Goal: Task Accomplishment & Management: Manage account settings

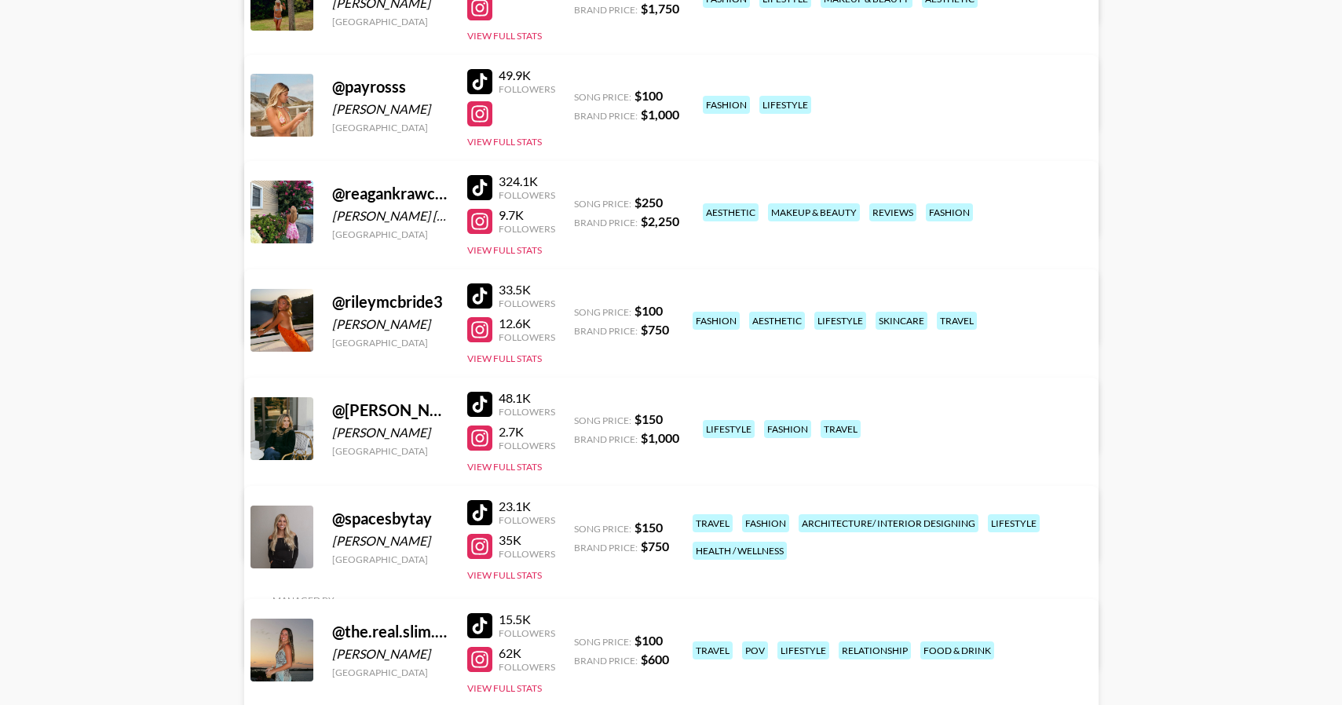
scroll to position [834, 0]
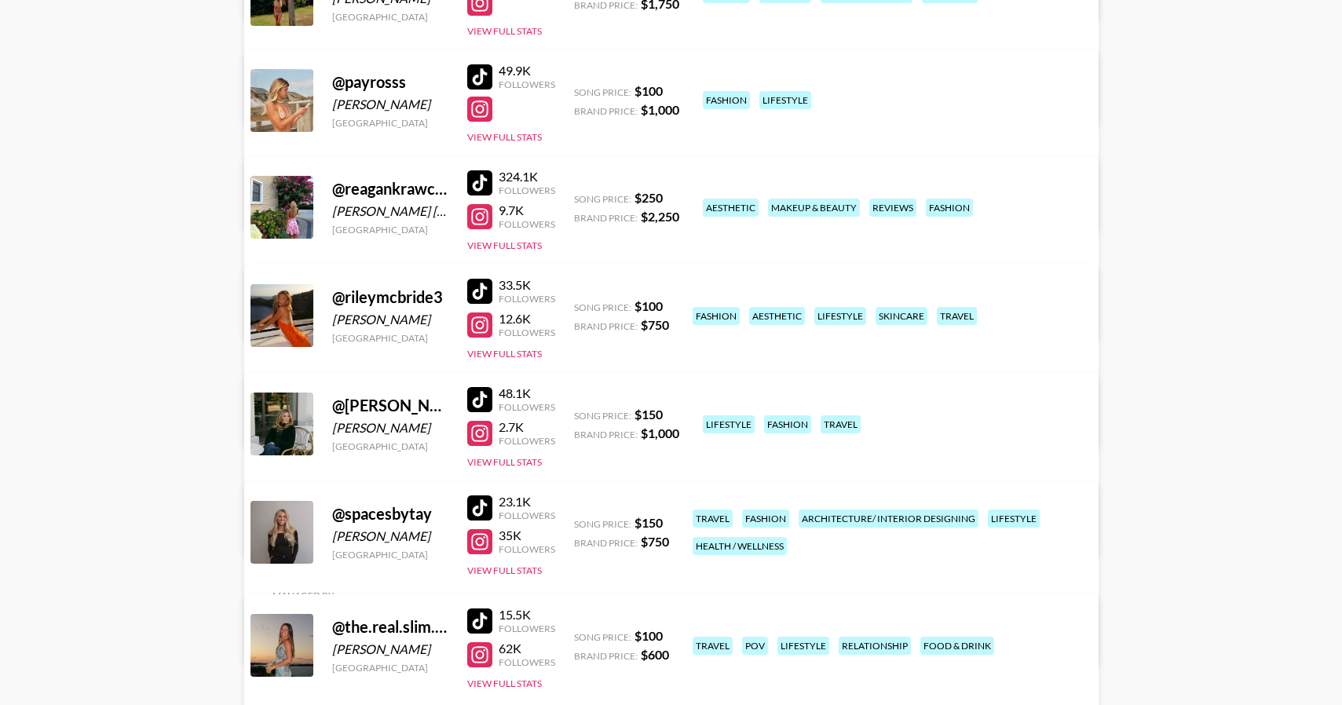
click at [474, 510] on div at bounding box center [479, 507] width 25 height 25
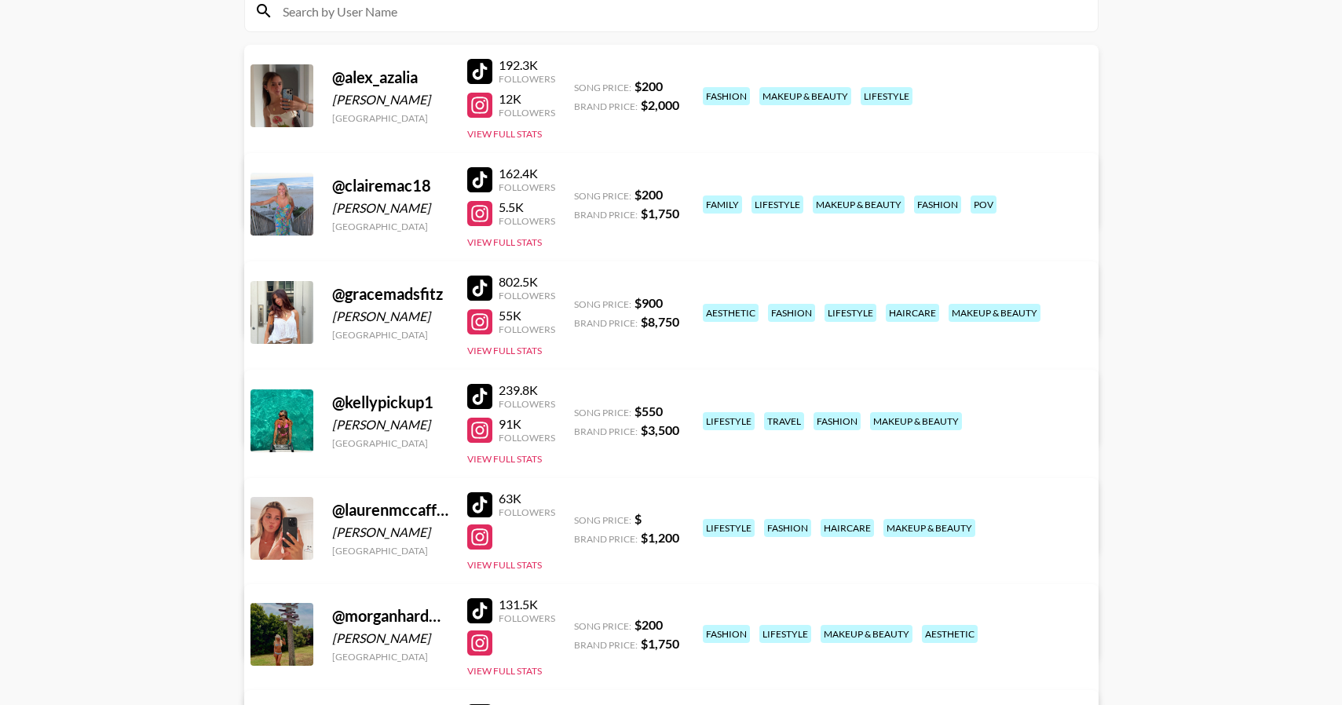
scroll to position [0, 0]
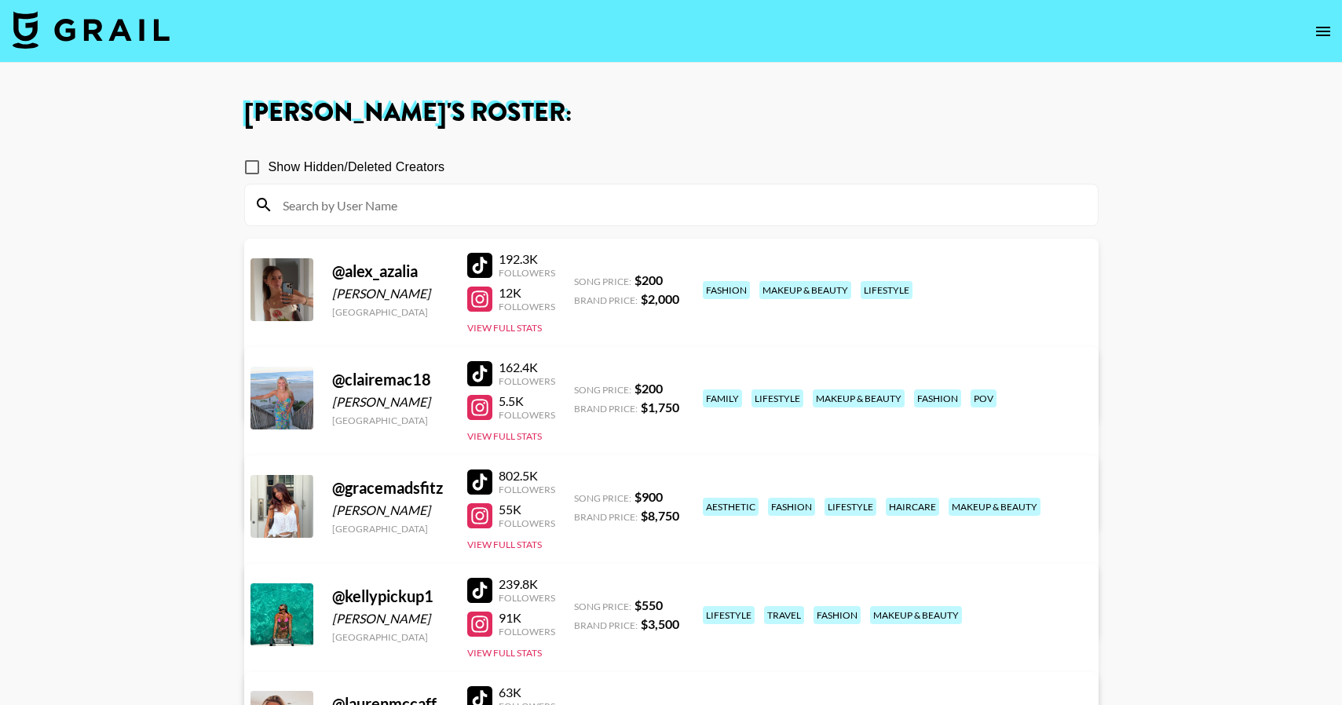
click at [144, 47] on img at bounding box center [91, 30] width 157 height 38
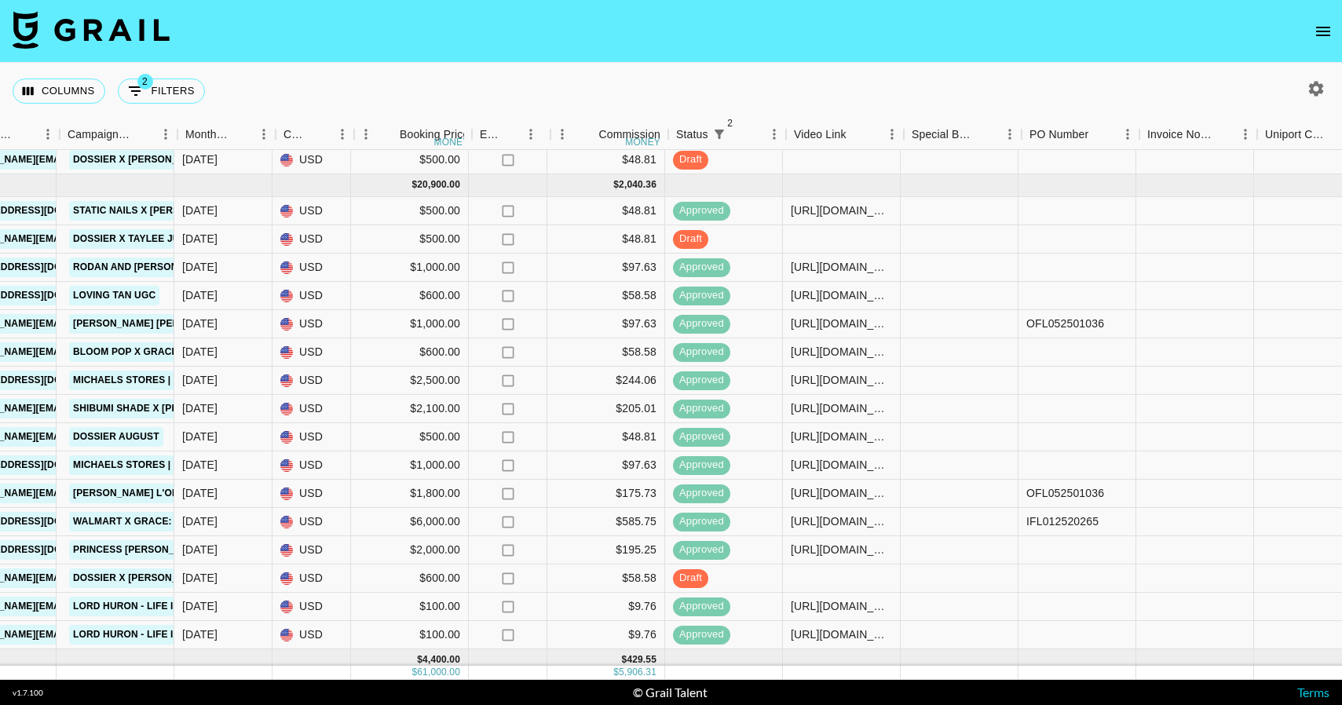
scroll to position [638, 914]
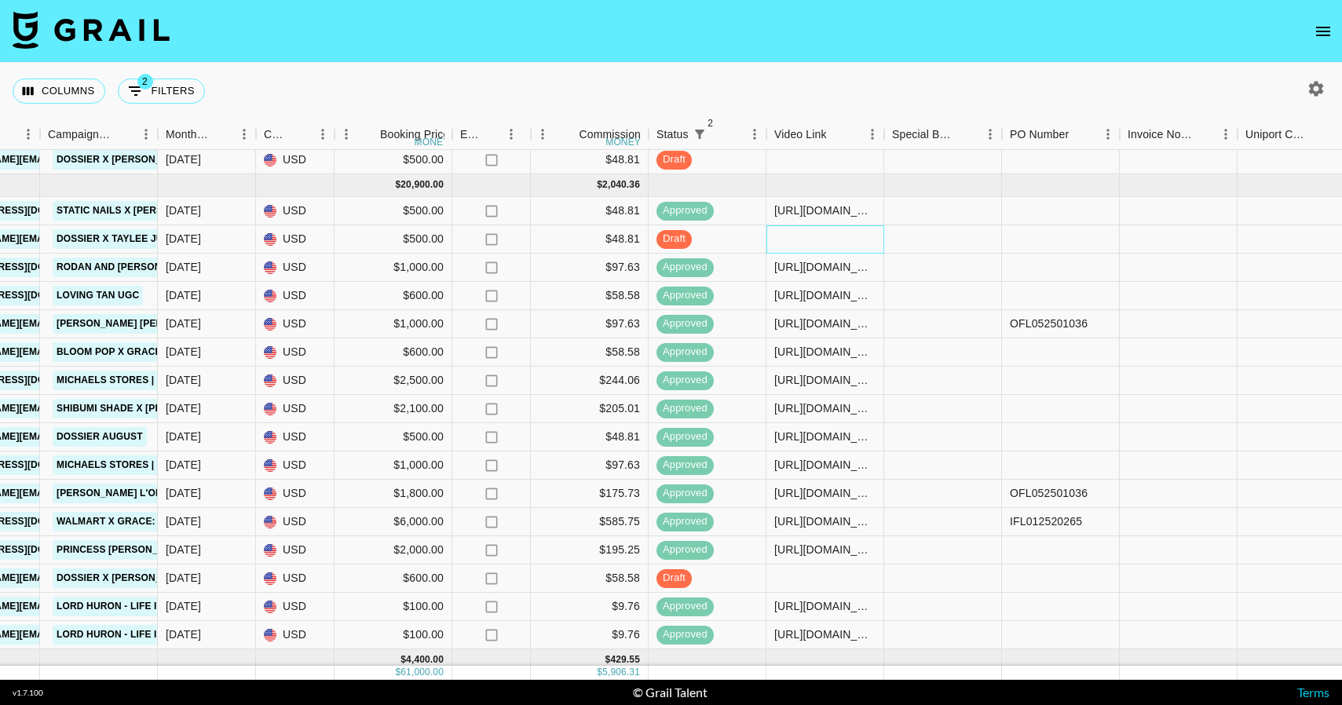
click at [828, 239] on div at bounding box center [825, 239] width 118 height 28
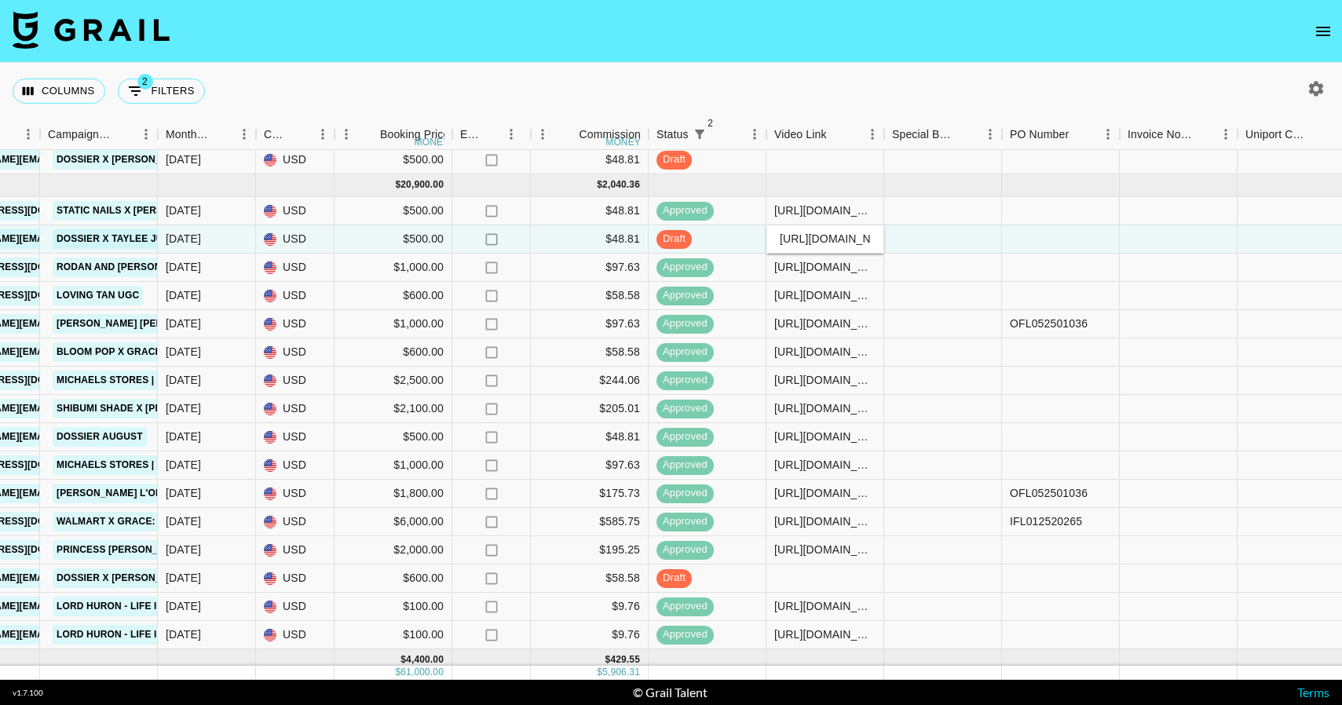
scroll to position [0, 249]
type input "[URL][DOMAIN_NAME]"
click at [950, 243] on div at bounding box center [943, 239] width 118 height 28
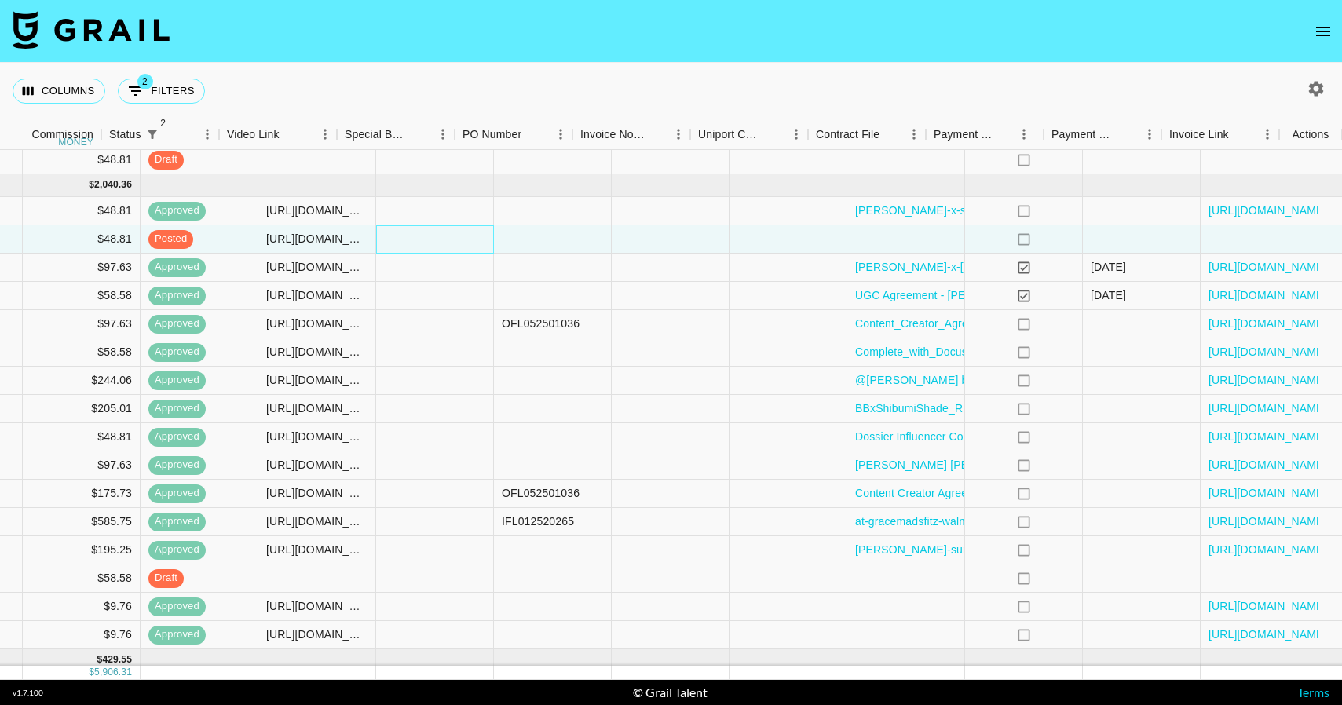
scroll to position [638, 1461]
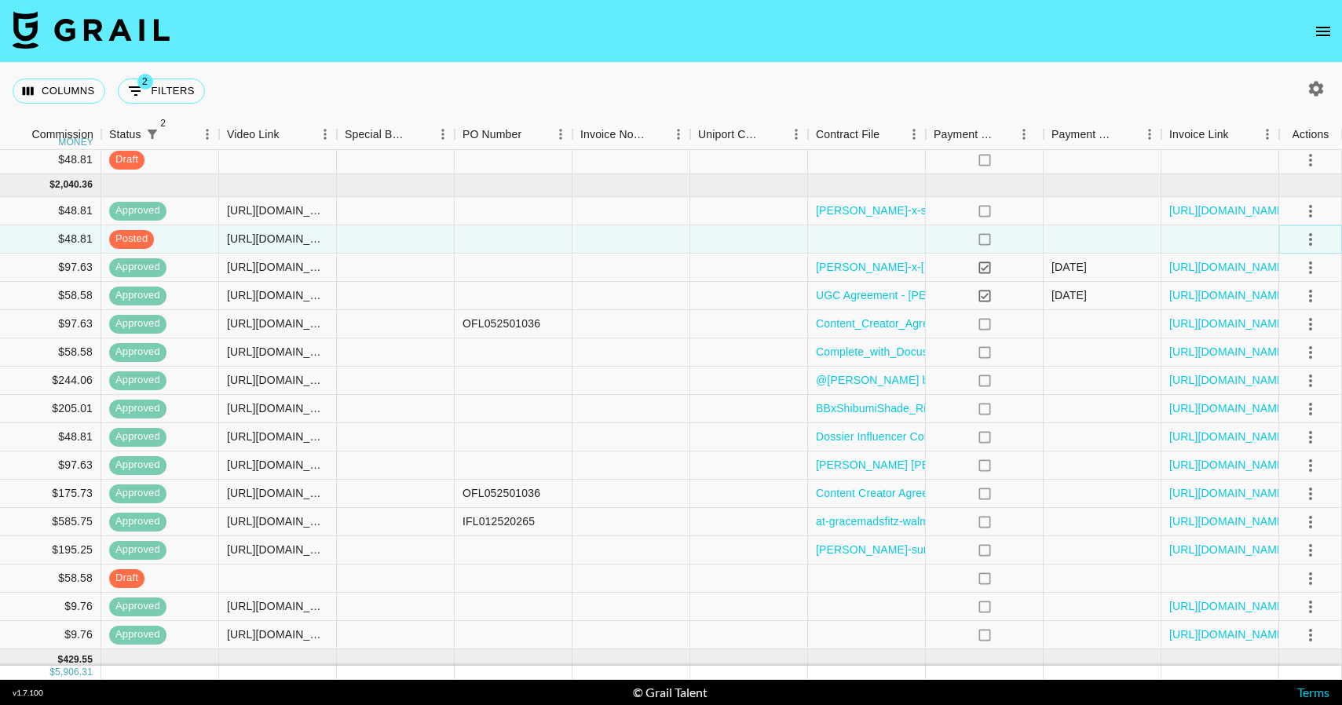
click at [1307, 236] on icon "select merge strategy" at bounding box center [1310, 239] width 19 height 19
click at [1297, 389] on div "Approve" at bounding box center [1276, 386] width 48 height 19
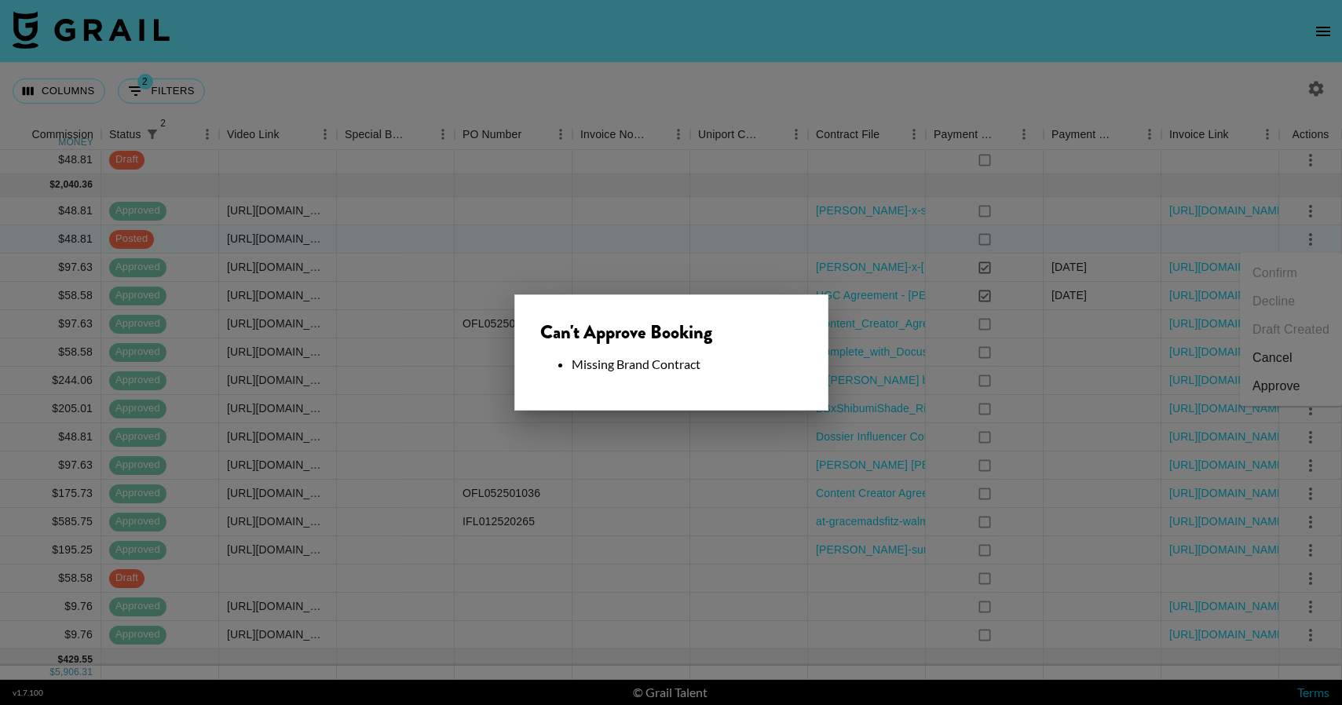
click at [936, 160] on div at bounding box center [671, 352] width 1342 height 705
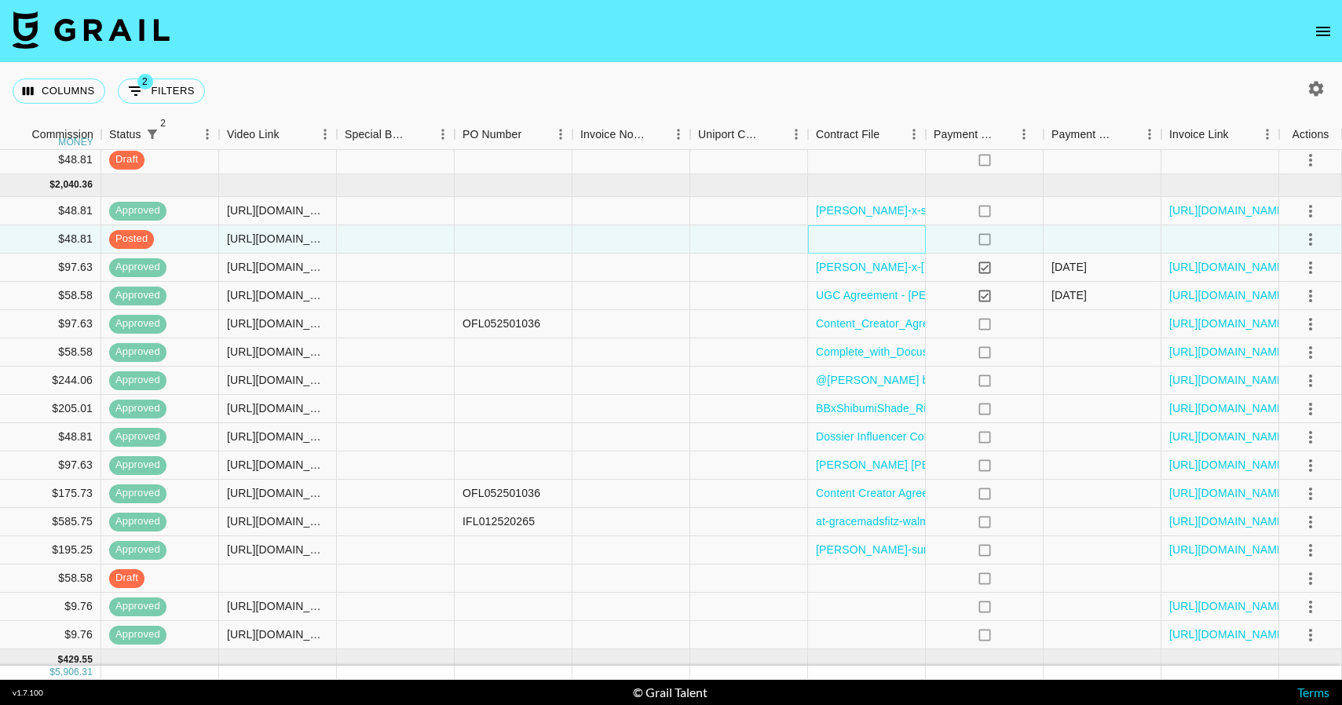
click at [870, 246] on div at bounding box center [867, 239] width 118 height 28
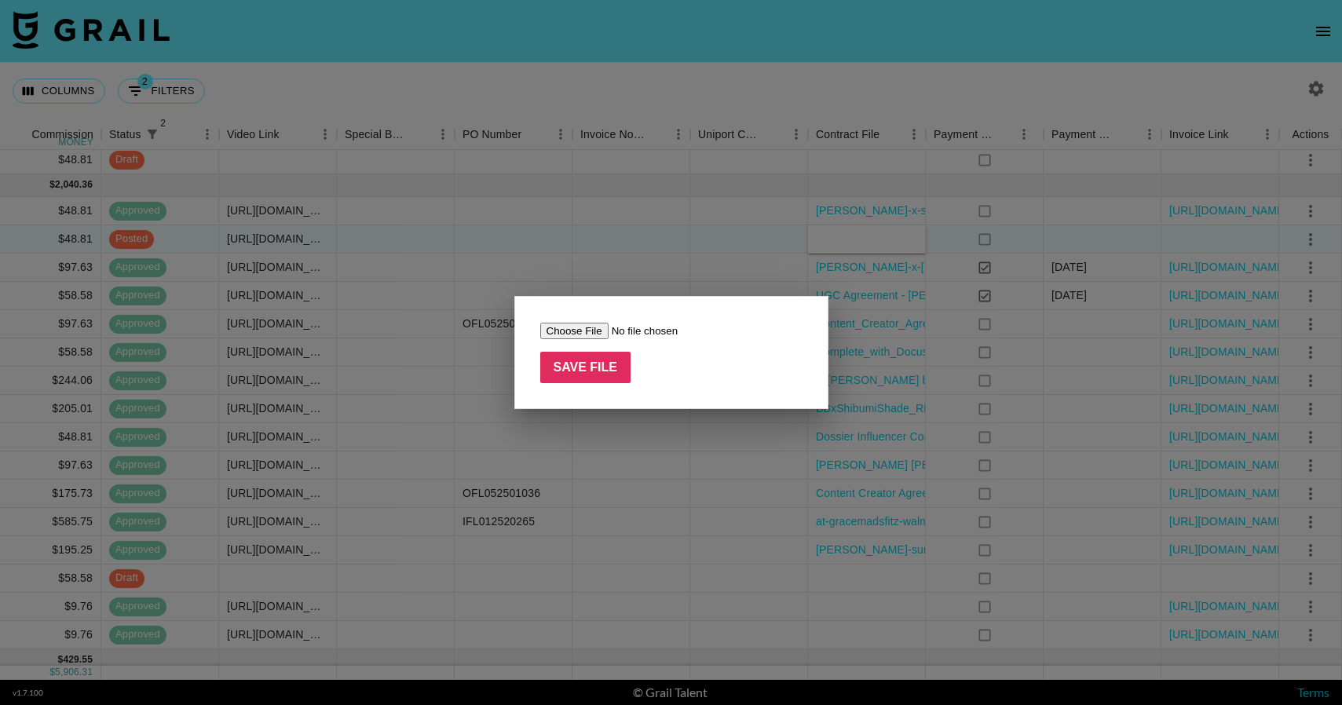
click at [593, 334] on input "file" at bounding box center [639, 331] width 199 height 16
type input "C:\fakepath\Copy of Dossier Influencer Contract [PERSON_NAME] (1).pdf"
click at [548, 359] on input "Save File" at bounding box center [585, 367] width 91 height 31
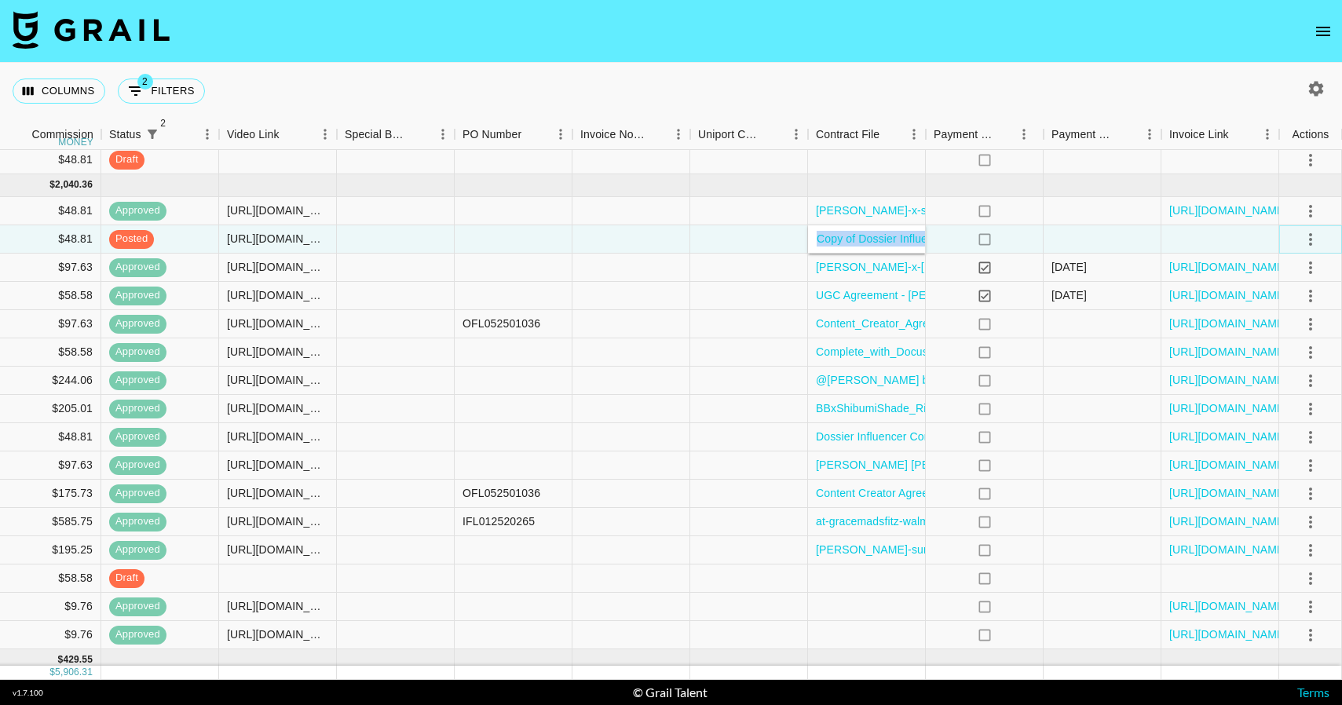
click at [1311, 240] on icon "select merge strategy" at bounding box center [1310, 239] width 19 height 19
click at [1282, 383] on div "Approve" at bounding box center [1276, 386] width 48 height 19
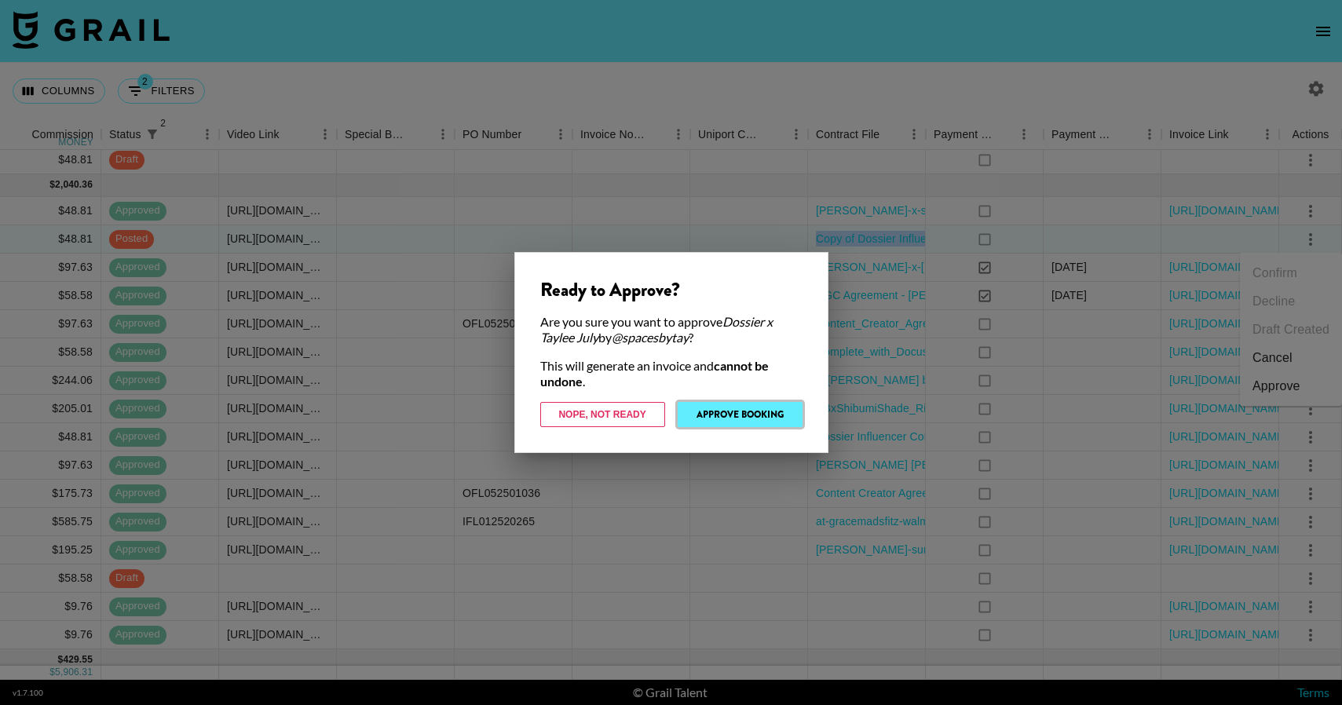
click at [715, 411] on button "Approve Booking" at bounding box center [740, 414] width 125 height 25
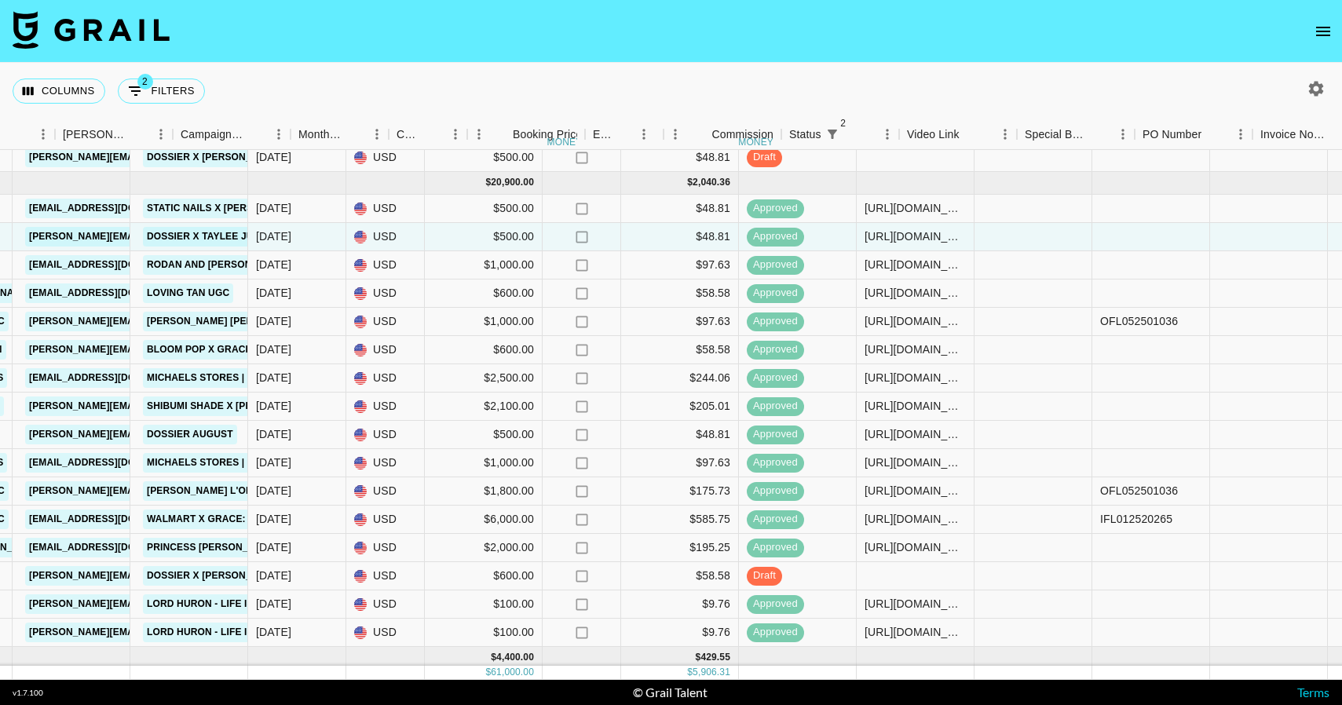
scroll to position [640, 765]
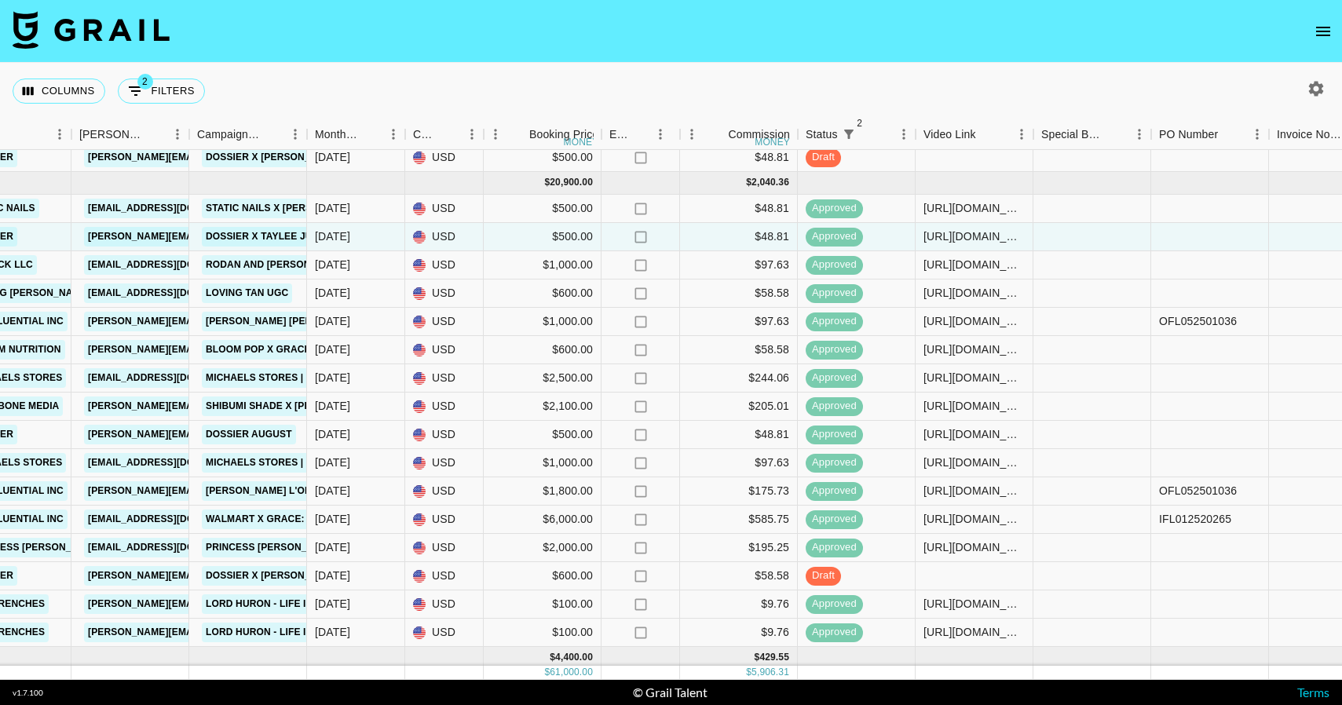
click at [1324, 24] on icon "open drawer" at bounding box center [1323, 31] width 19 height 19
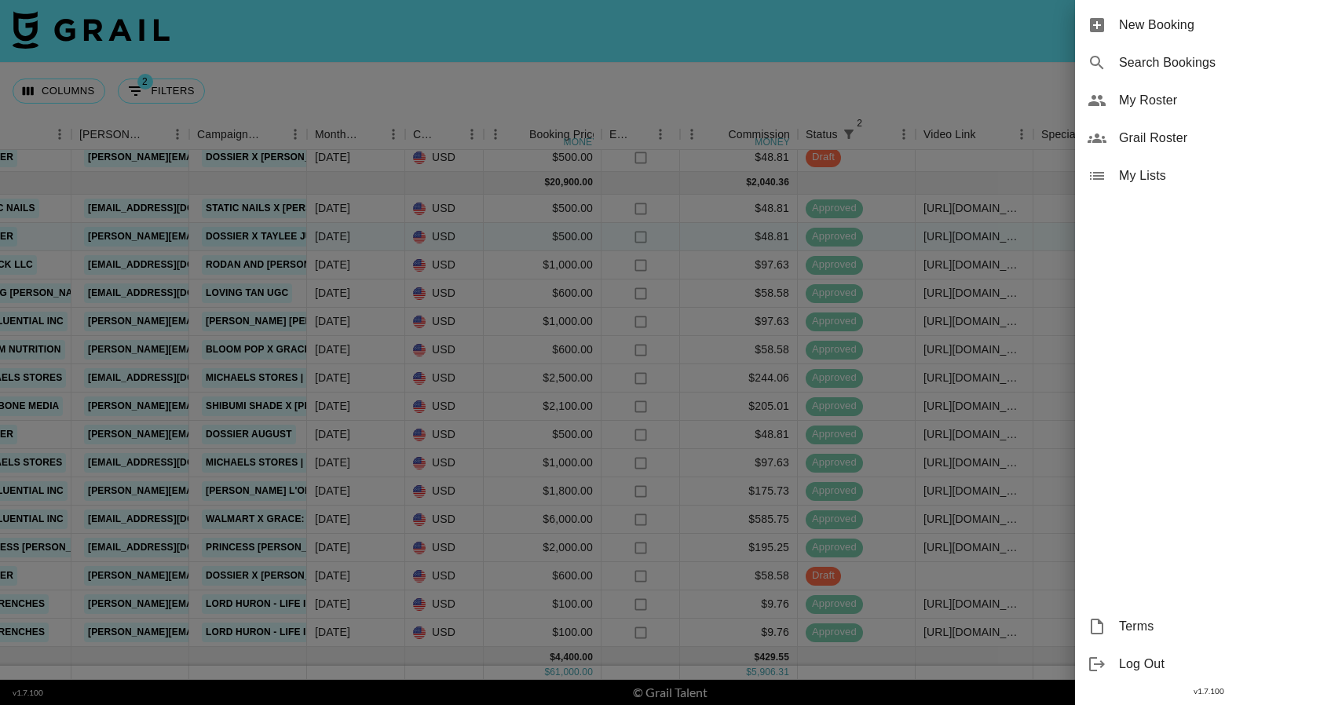
click at [1166, 86] on div "My Roster" at bounding box center [1208, 101] width 267 height 38
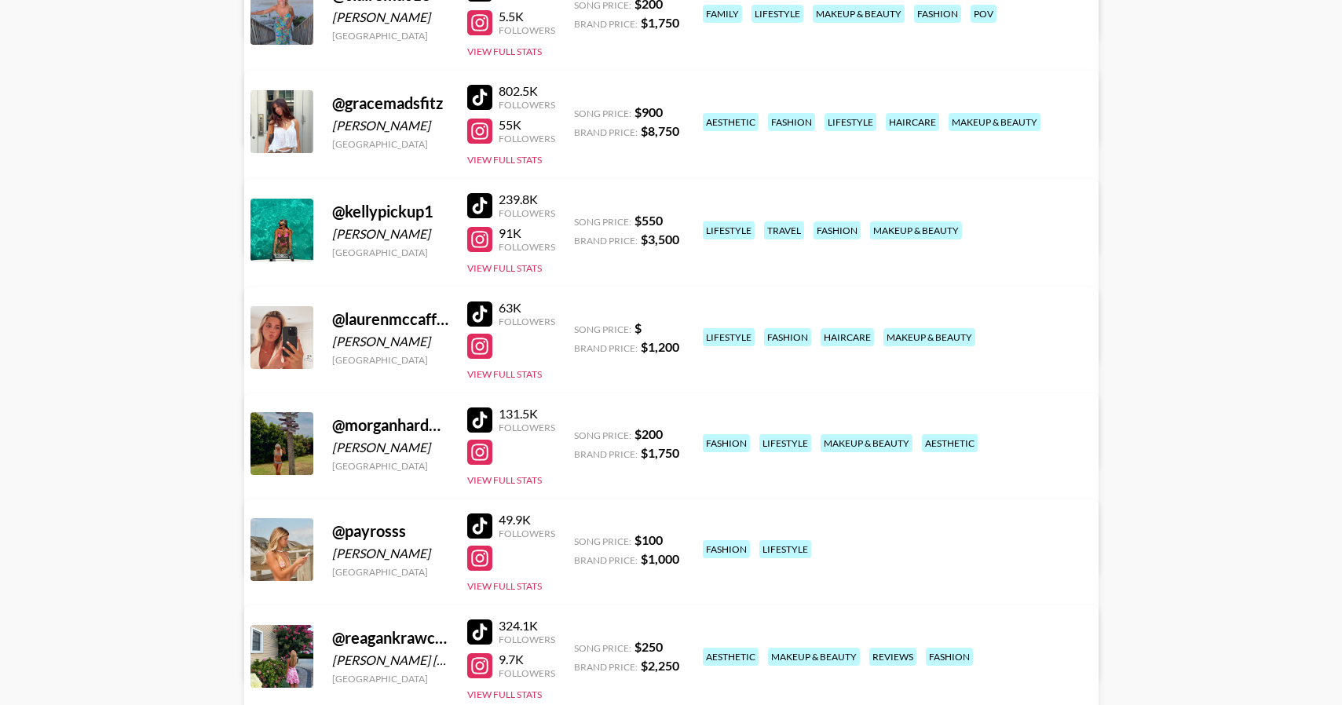
scroll to position [932, 0]
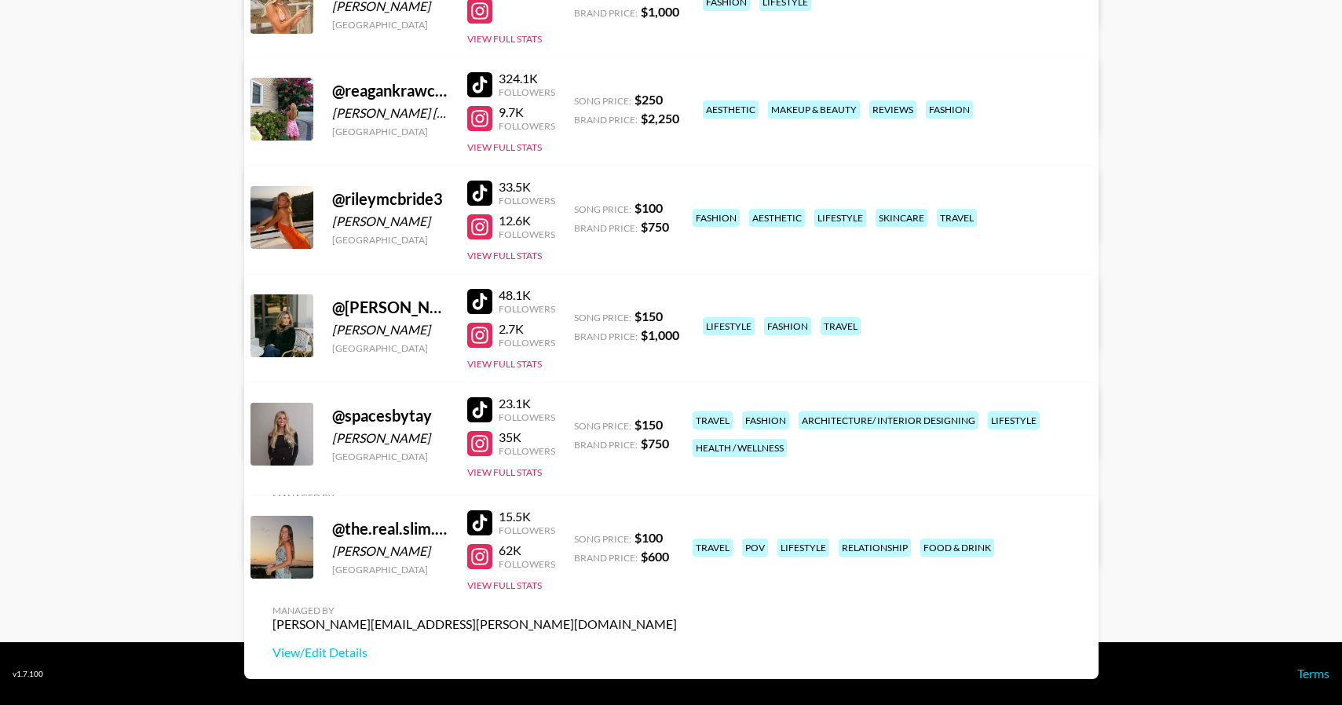
click at [481, 285] on div "48.1K Followers 2.7K Followers View Full Stats" at bounding box center [511, 326] width 88 height 90
click at [480, 293] on div at bounding box center [479, 301] width 25 height 25
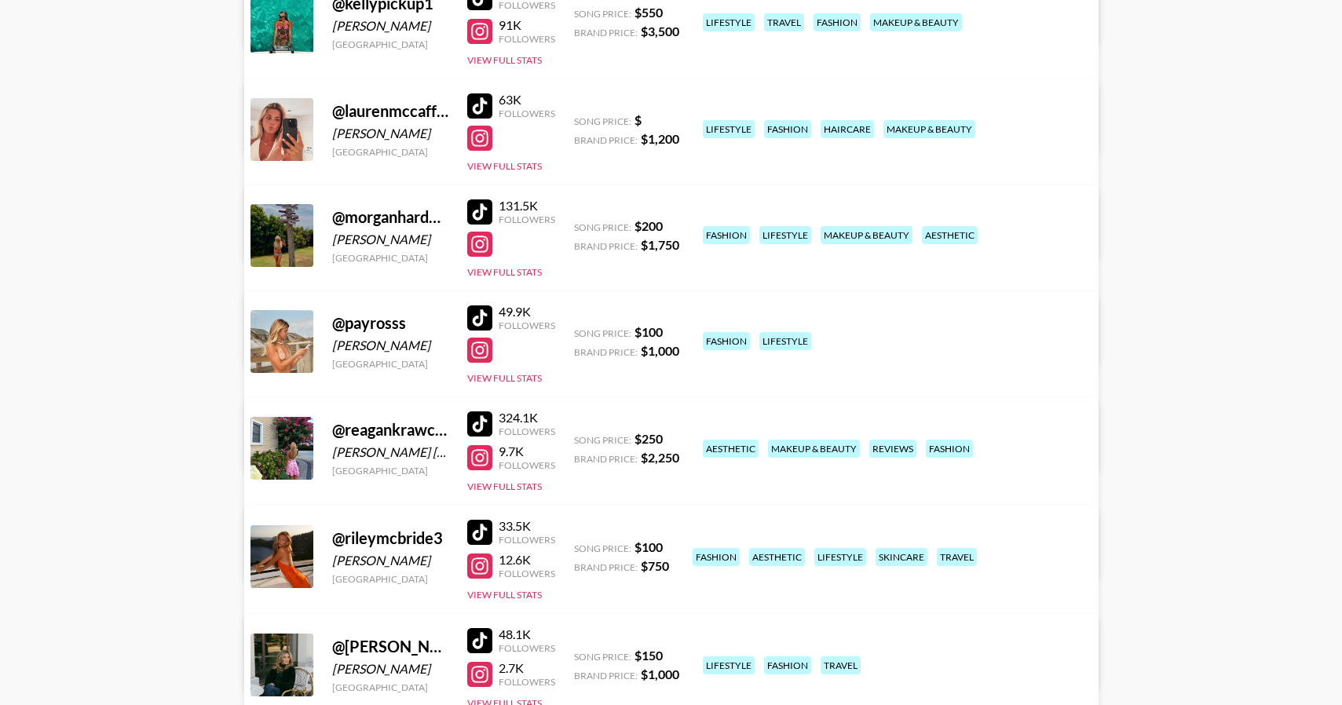
scroll to position [0, 0]
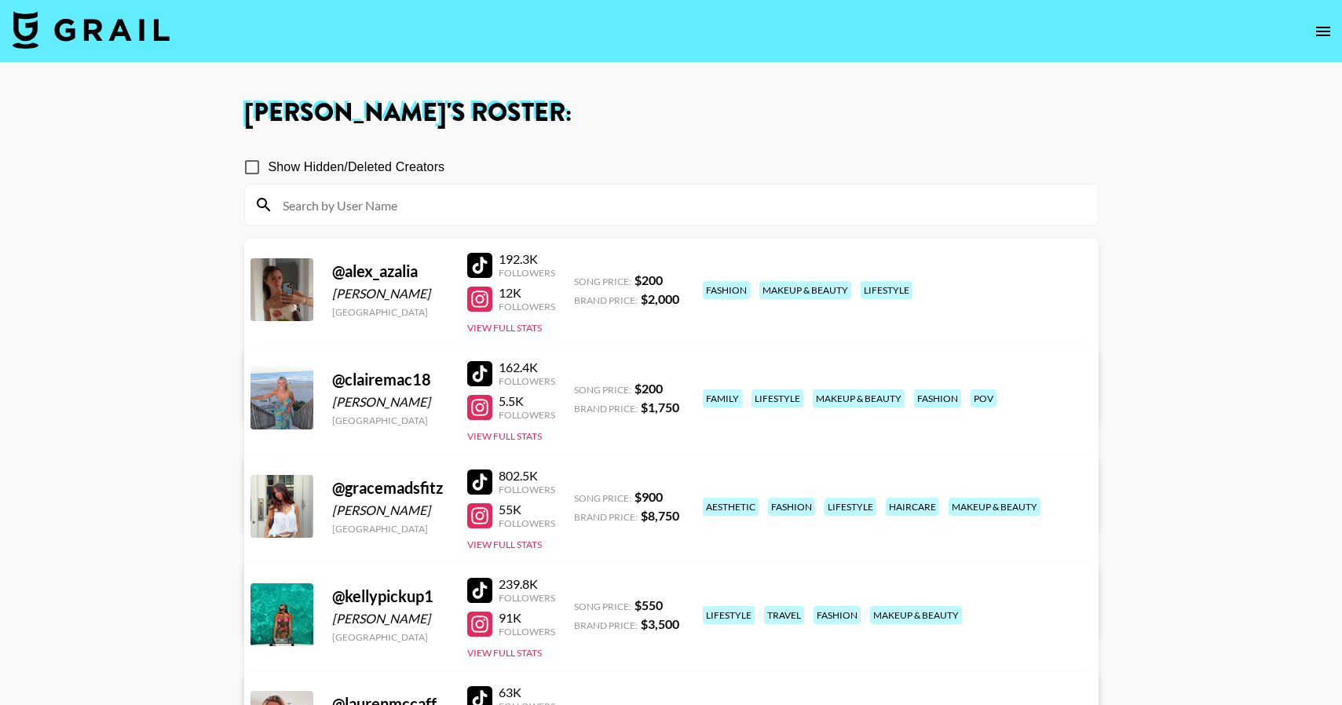
click at [139, 46] on img at bounding box center [91, 30] width 157 height 38
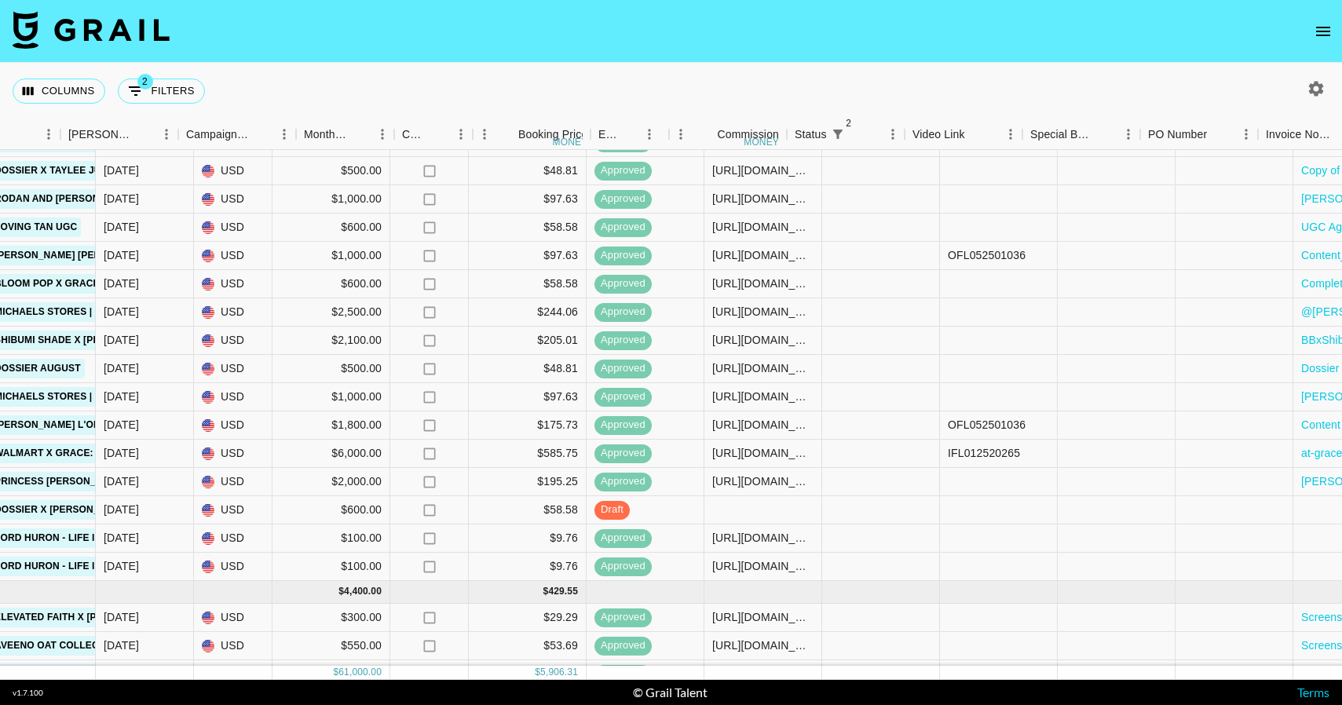
scroll to position [706, 1103]
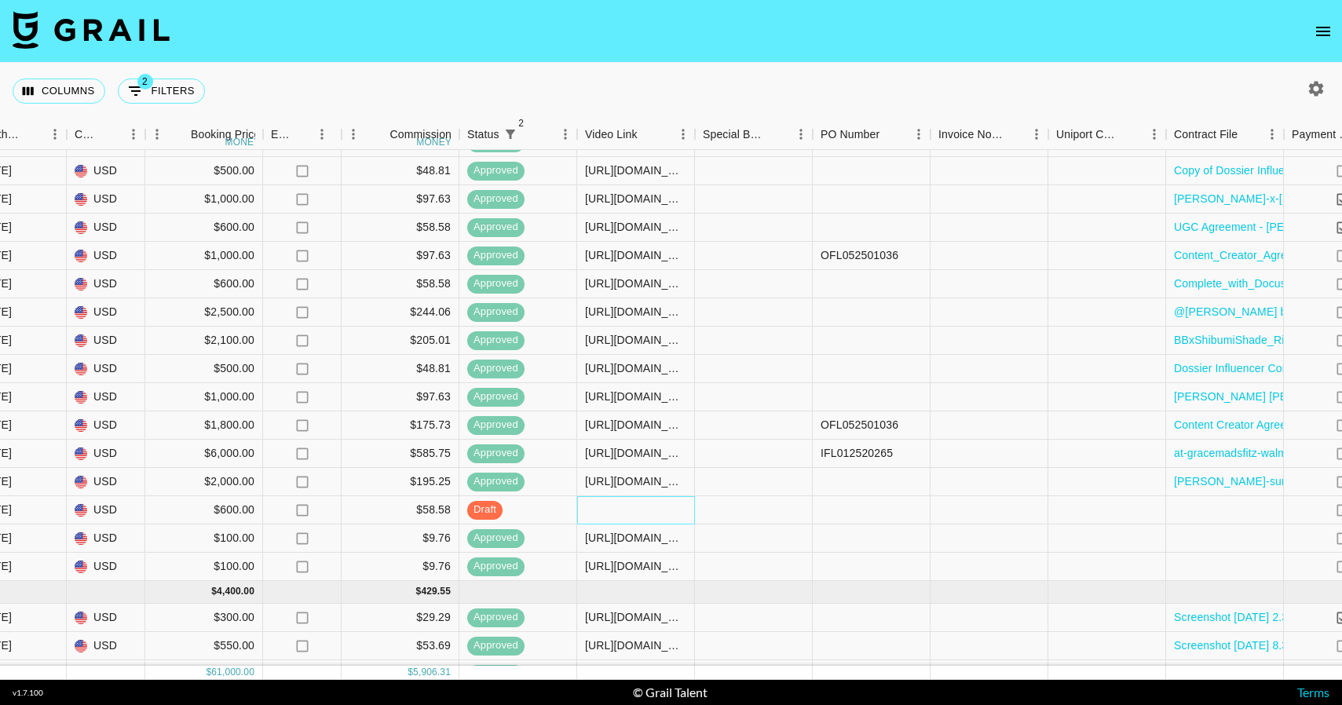
click at [656, 510] on div at bounding box center [636, 510] width 118 height 28
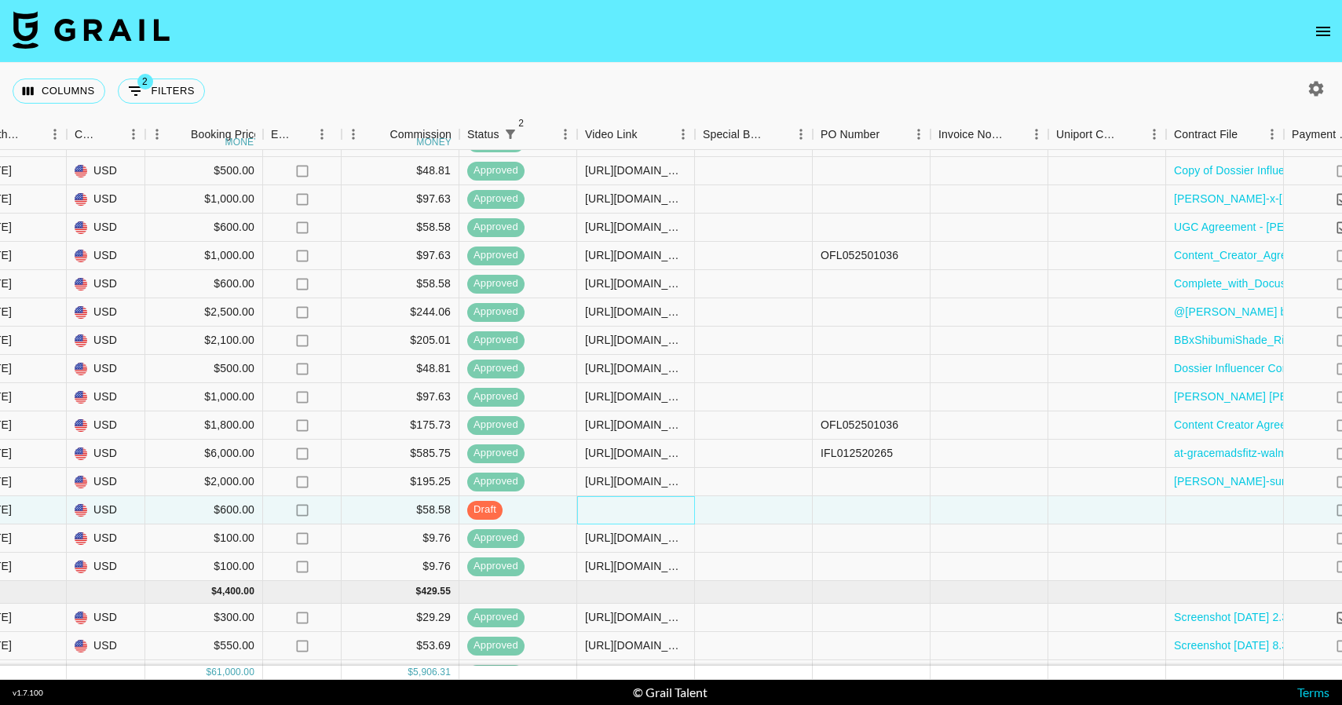
click at [656, 510] on div at bounding box center [636, 510] width 118 height 28
type input "[URL][DOMAIN_NAME][PERSON_NAME][DOMAIN_NAME][PERSON_NAME]"
click at [770, 510] on div at bounding box center [754, 510] width 118 height 28
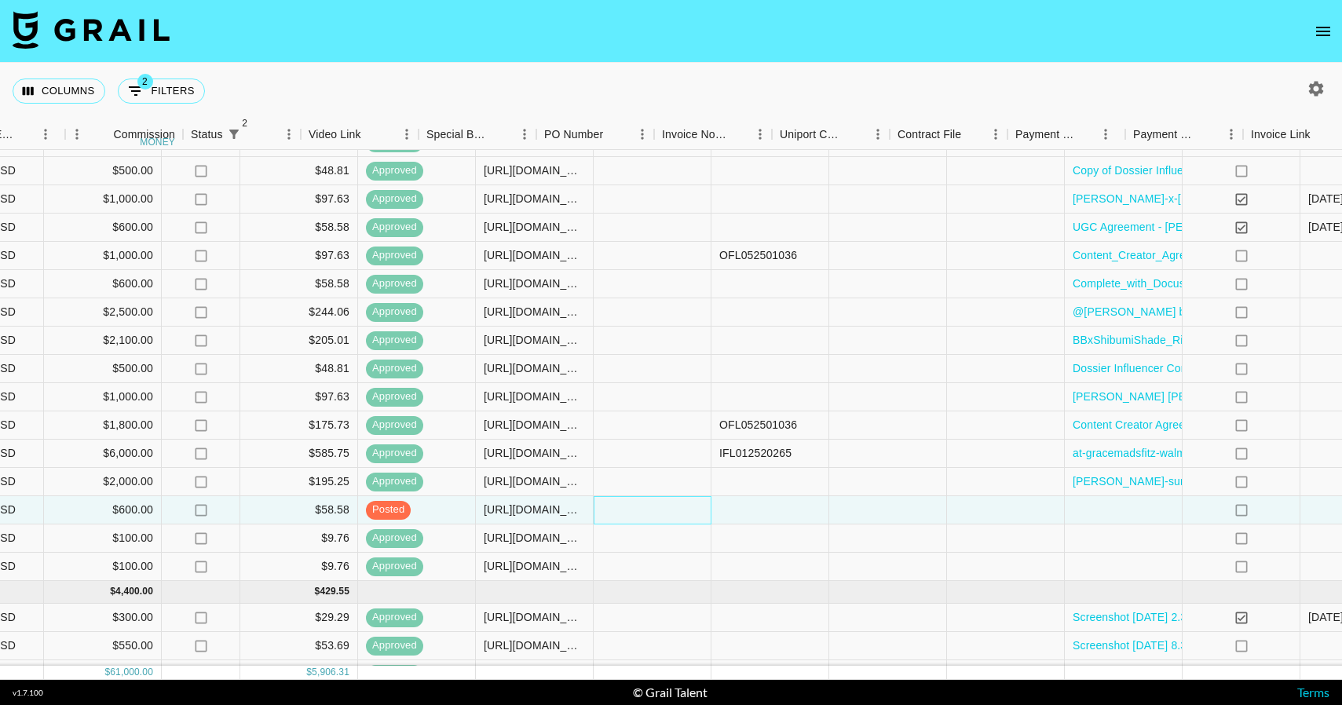
scroll to position [706, 1461]
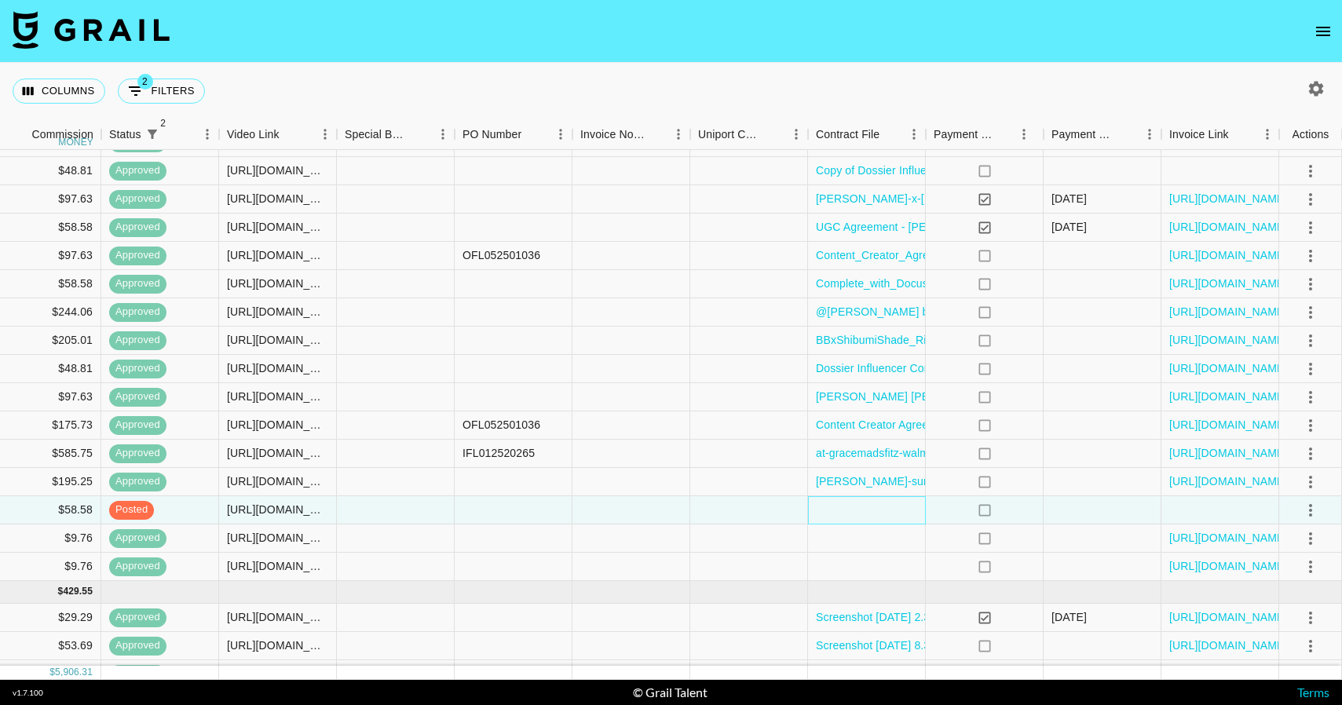
click at [886, 518] on div at bounding box center [867, 510] width 118 height 28
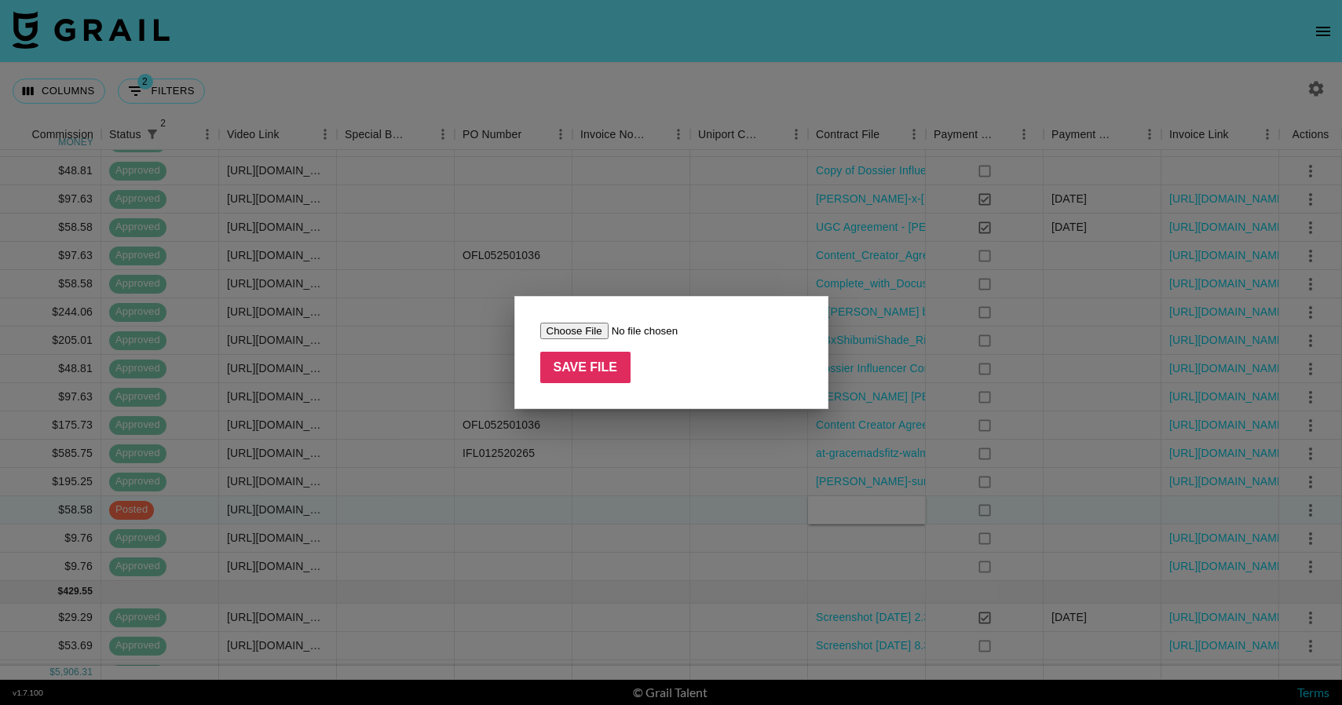
click at [565, 333] on input "file" at bounding box center [639, 331] width 199 height 16
type input "C:\fakepath\dossier-influencer-contract-x-[PERSON_NAME]-q-[PERSON_NAME] (1).pdf"
click at [622, 369] on input "Save File" at bounding box center [585, 367] width 91 height 31
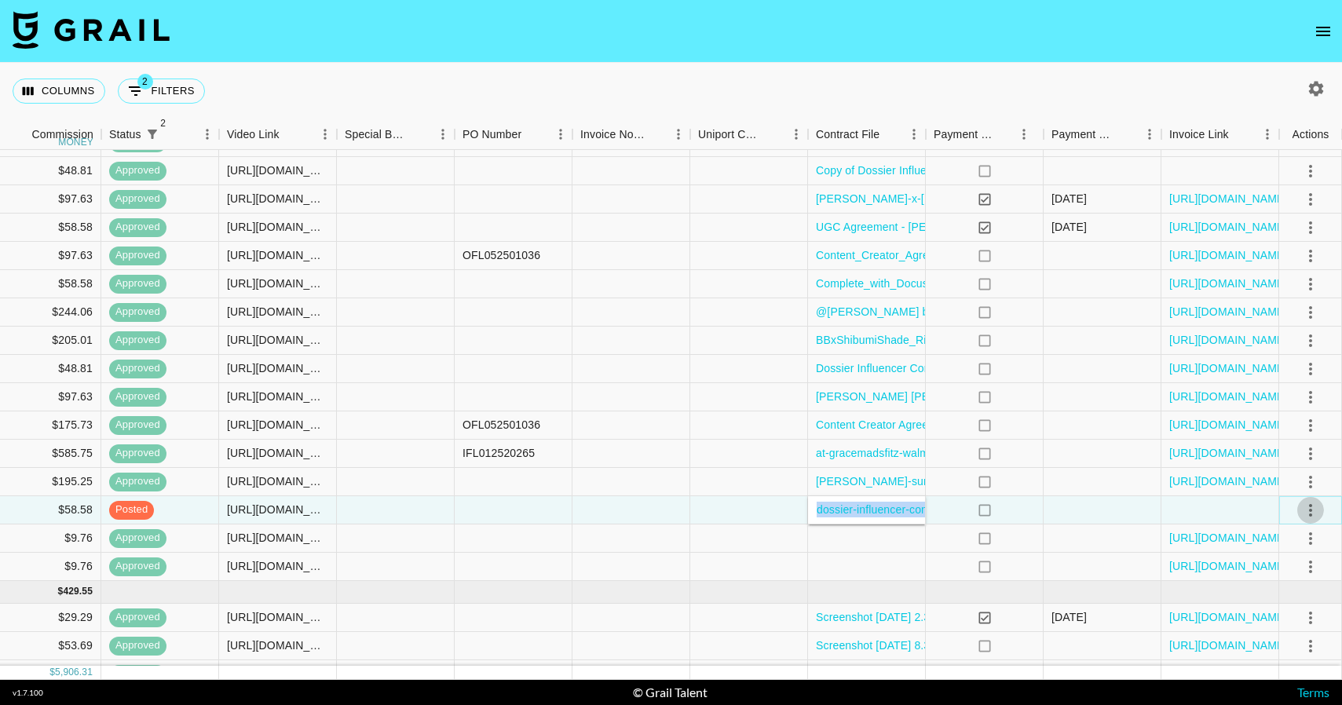
click at [1311, 504] on icon "select merge strategy" at bounding box center [1310, 510] width 19 height 19
click at [1269, 649] on div "Approve" at bounding box center [1276, 657] width 48 height 19
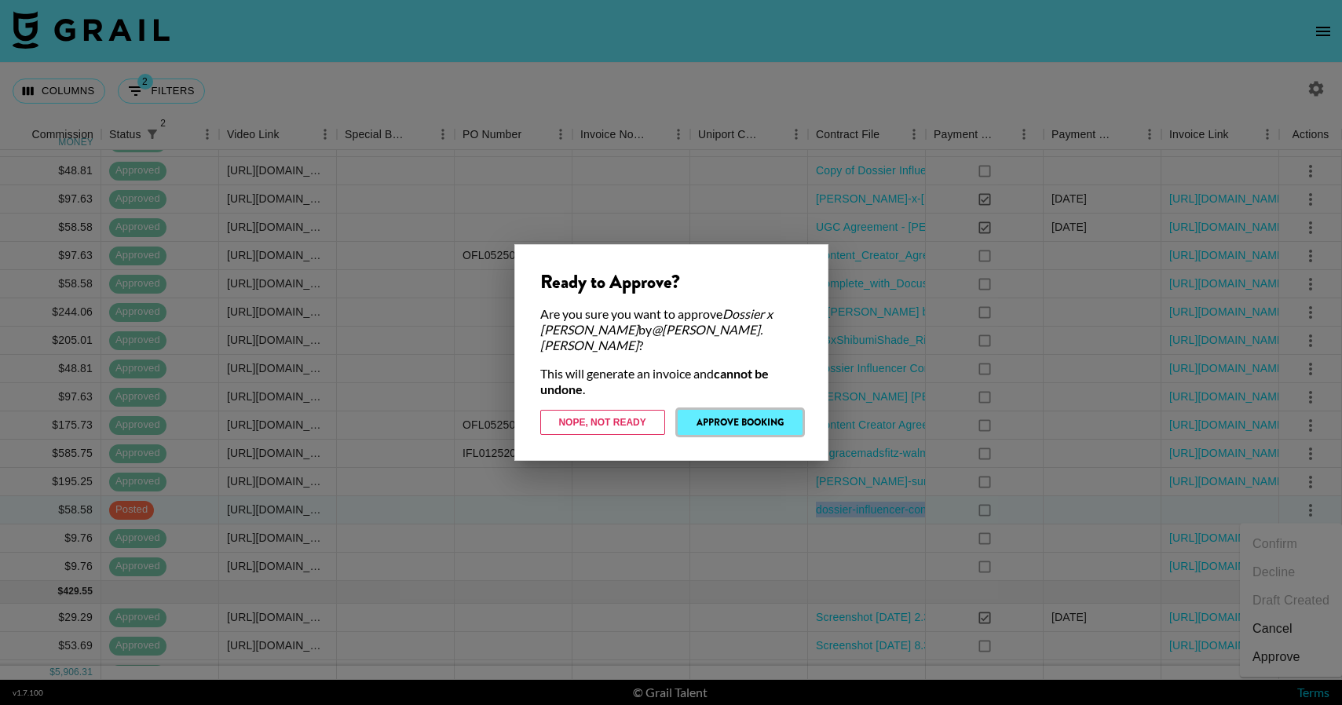
click at [758, 410] on button "Approve Booking" at bounding box center [740, 422] width 125 height 25
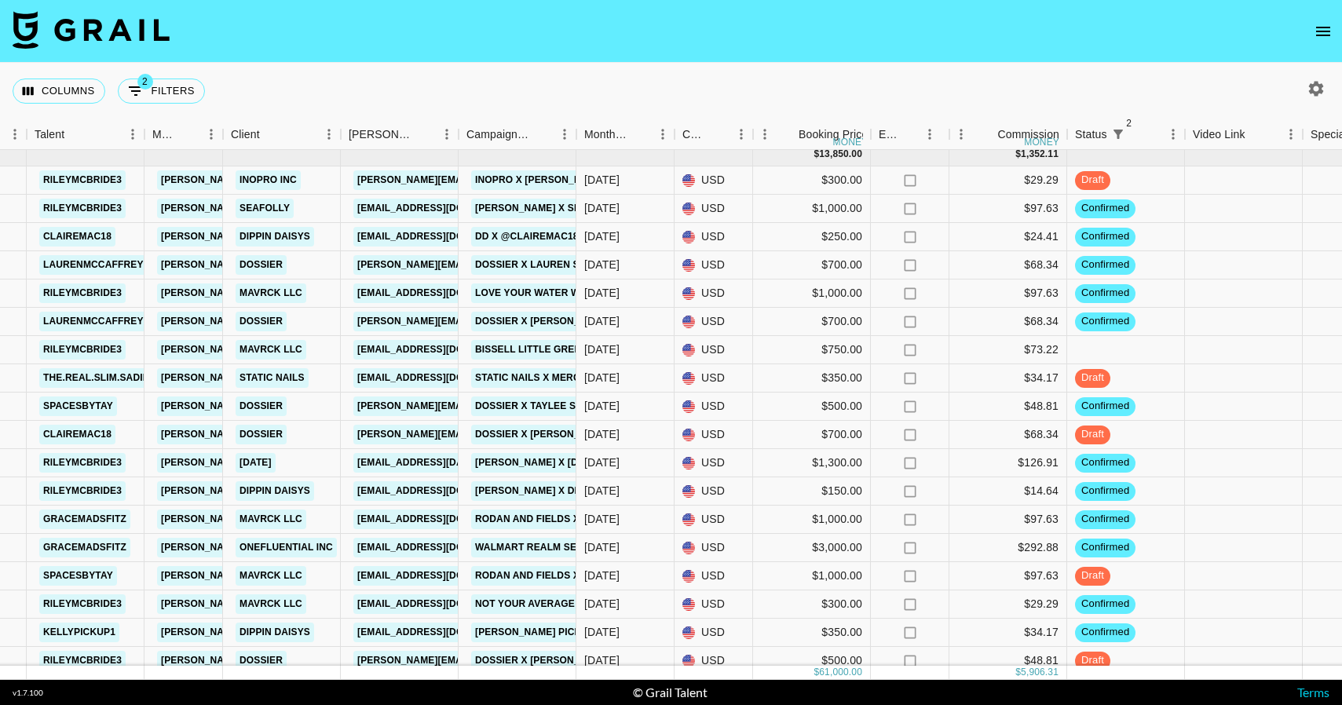
scroll to position [0, 495]
